Goal: Task Accomplishment & Management: Manage account settings

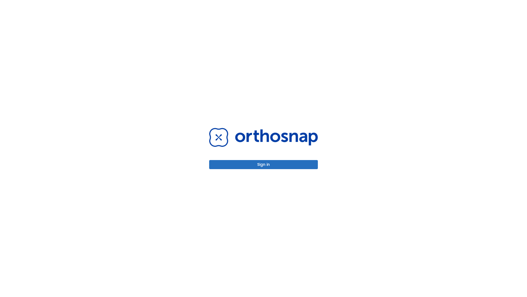
click at [264, 164] on button "Sign in" at bounding box center [263, 164] width 109 height 9
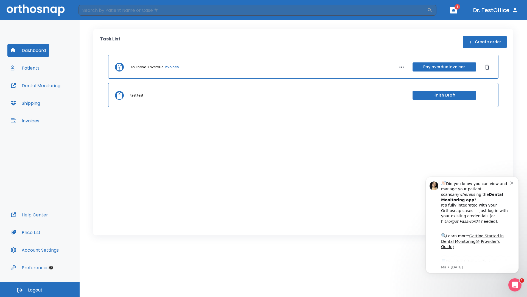
click at [40, 289] on span "Logout" at bounding box center [35, 290] width 15 height 6
